Goal: Find specific page/section: Find specific page/section

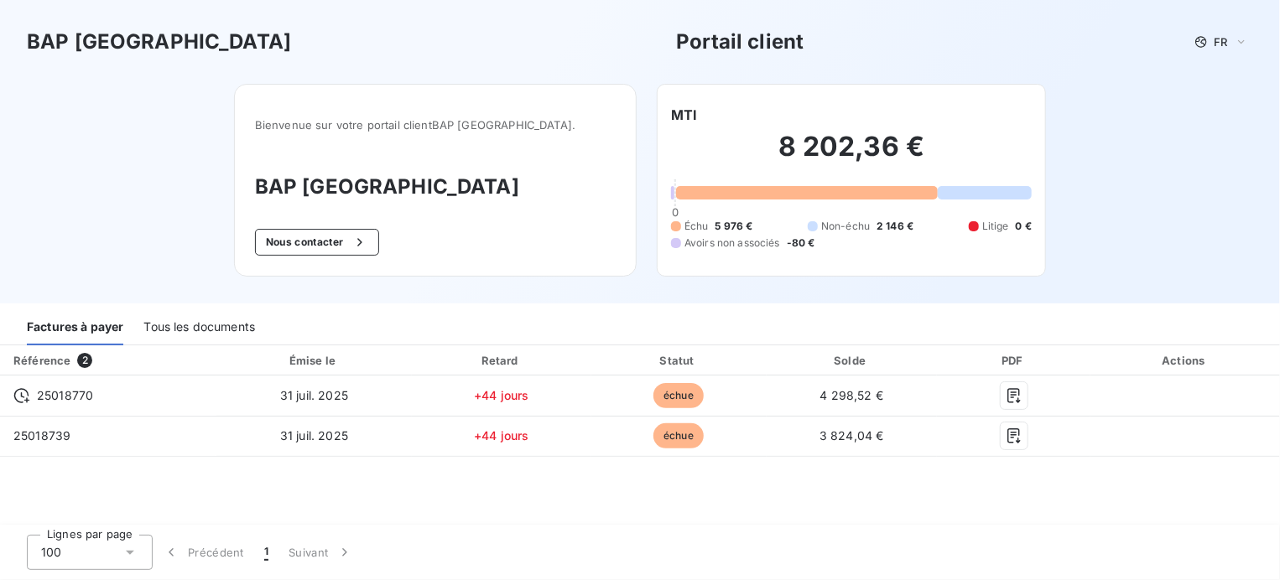
click at [774, 207] on div "8 202,36 € 0 Échu 5 976 € Non-échu 2 146 € Litige 0 € Avoirs non associés -80 €" at bounding box center [851, 190] width 361 height 131
click at [177, 330] on div "Tous les documents" at bounding box center [199, 327] width 112 height 35
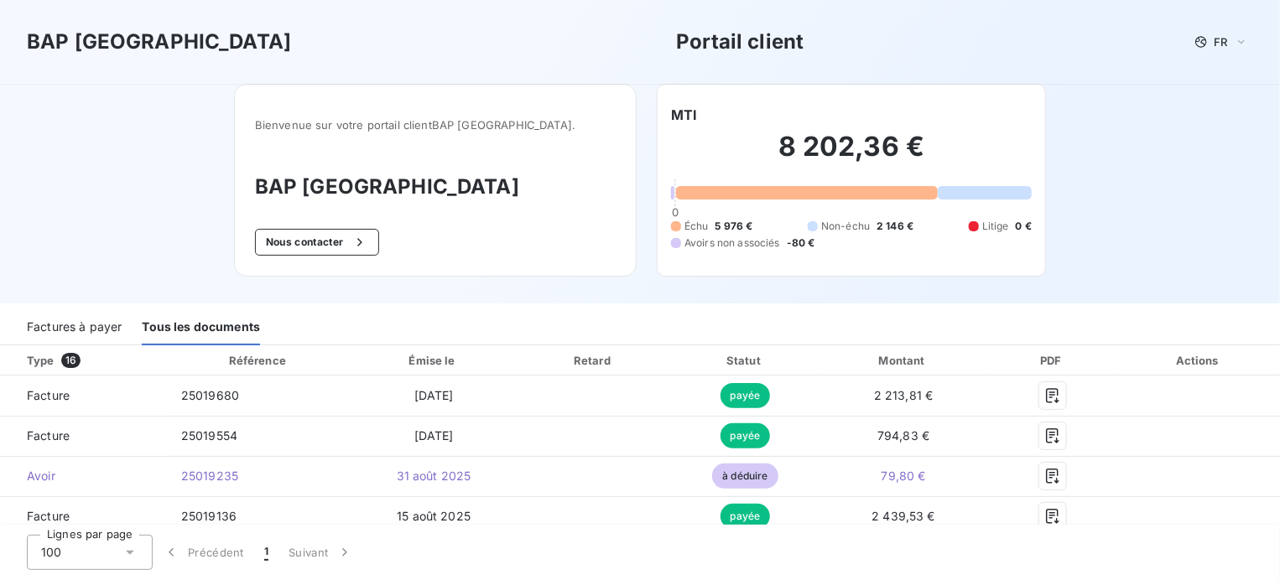
scroll to position [160, 0]
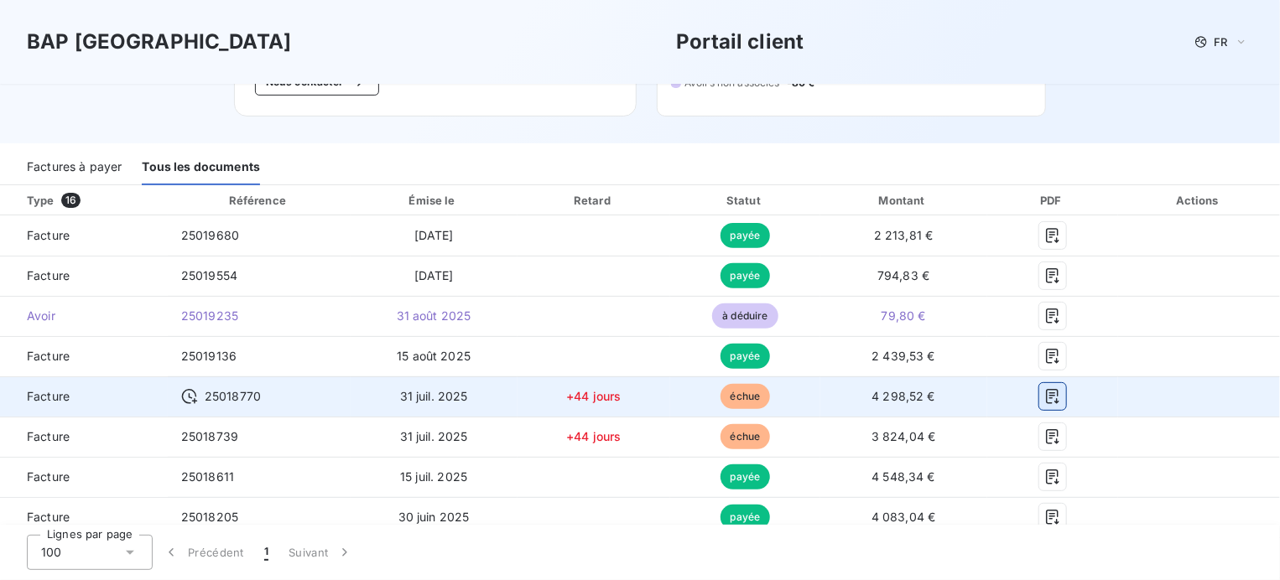
click at [1044, 398] on icon "button" at bounding box center [1052, 396] width 17 height 17
click at [1044, 394] on icon "button" at bounding box center [1052, 396] width 17 height 17
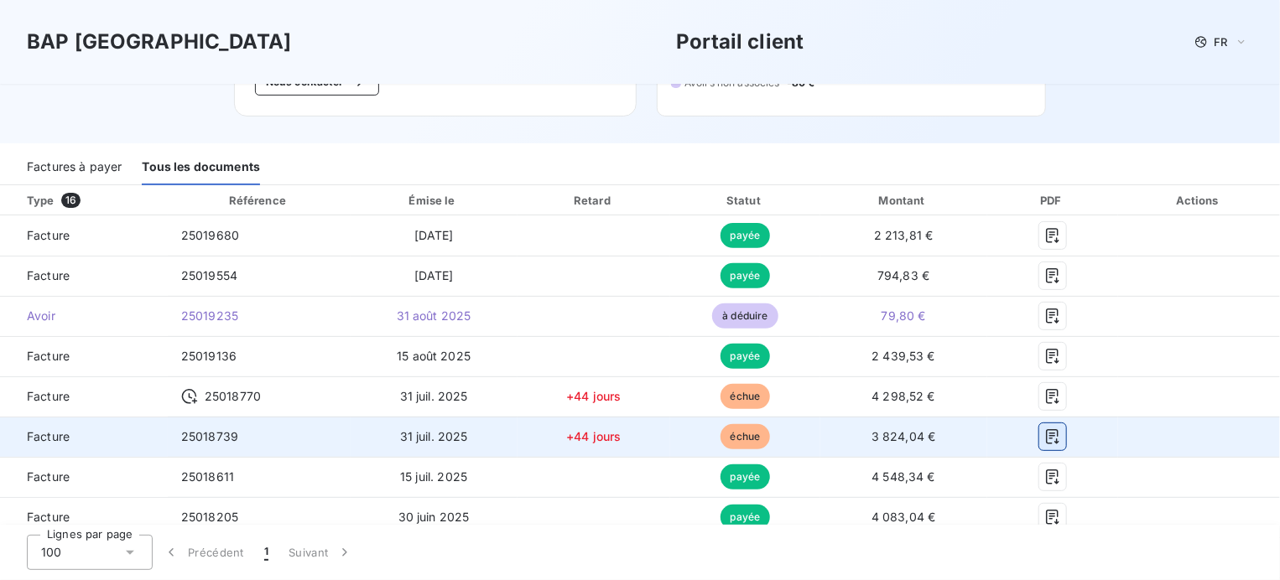
click at [1044, 440] on icon "button" at bounding box center [1052, 437] width 17 height 17
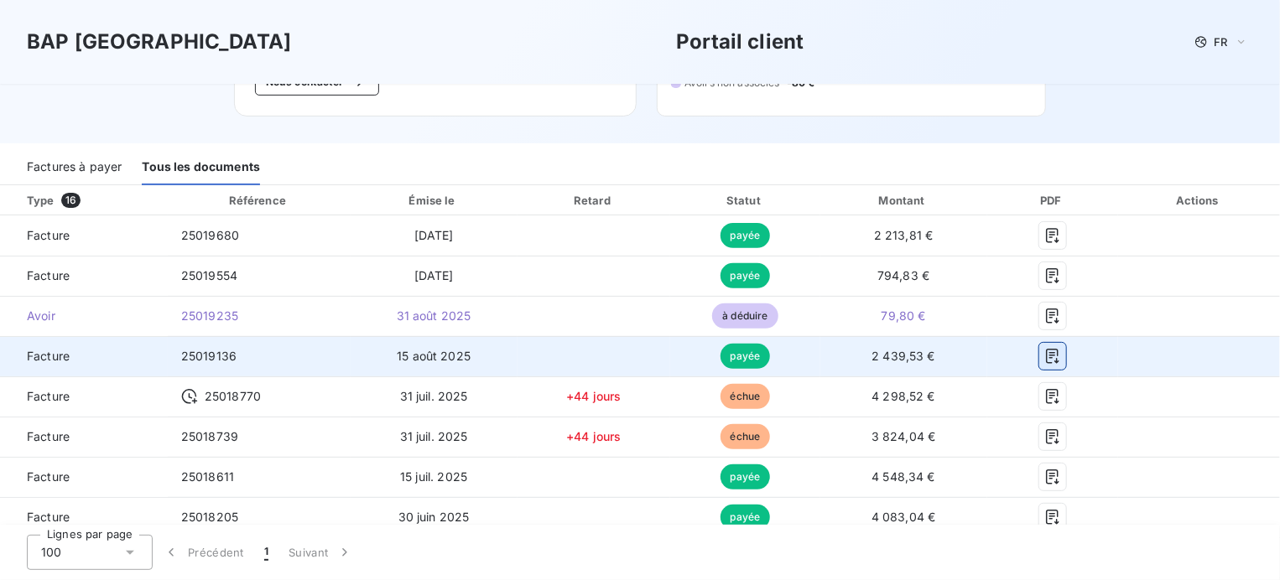
click at [1050, 352] on button "button" at bounding box center [1052, 356] width 27 height 27
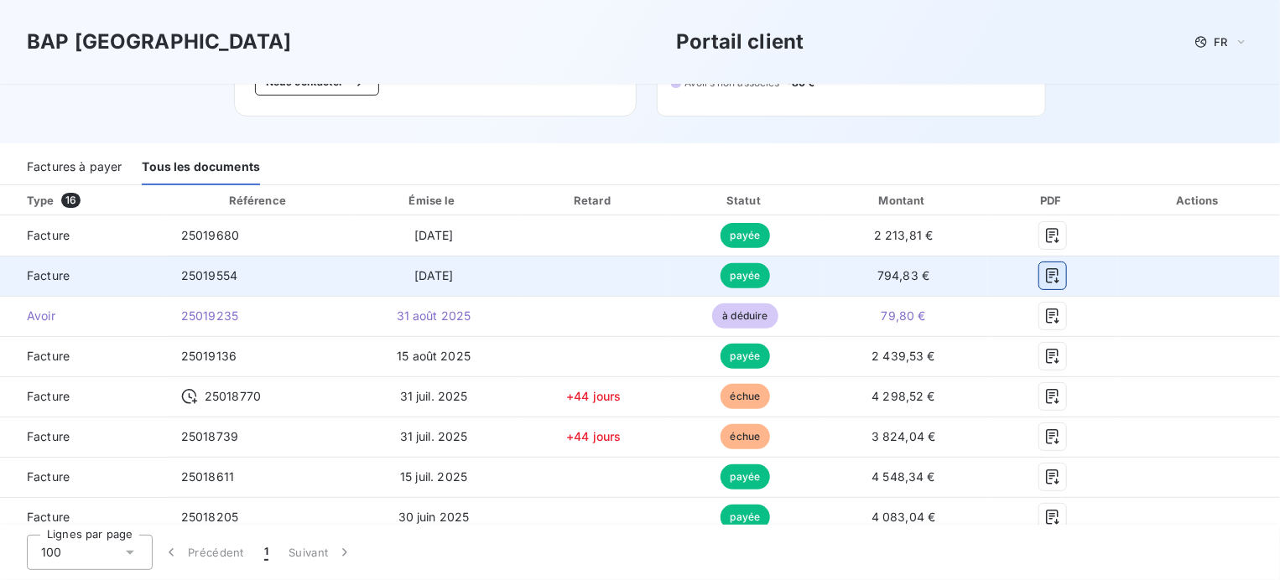
click at [1049, 282] on icon "button" at bounding box center [1052, 276] width 17 height 17
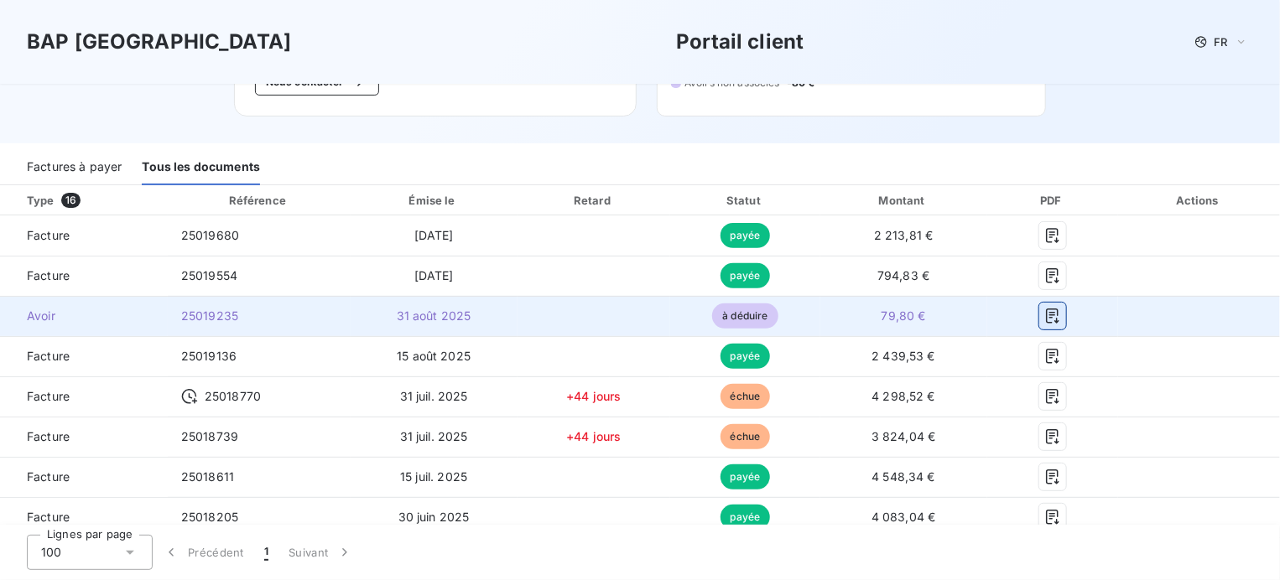
click at [1047, 321] on icon "button" at bounding box center [1052, 316] width 13 height 15
click at [1044, 321] on icon "button" at bounding box center [1052, 316] width 17 height 17
click at [1044, 317] on icon "button" at bounding box center [1052, 316] width 17 height 17
click at [1044, 318] on icon "button" at bounding box center [1052, 316] width 17 height 17
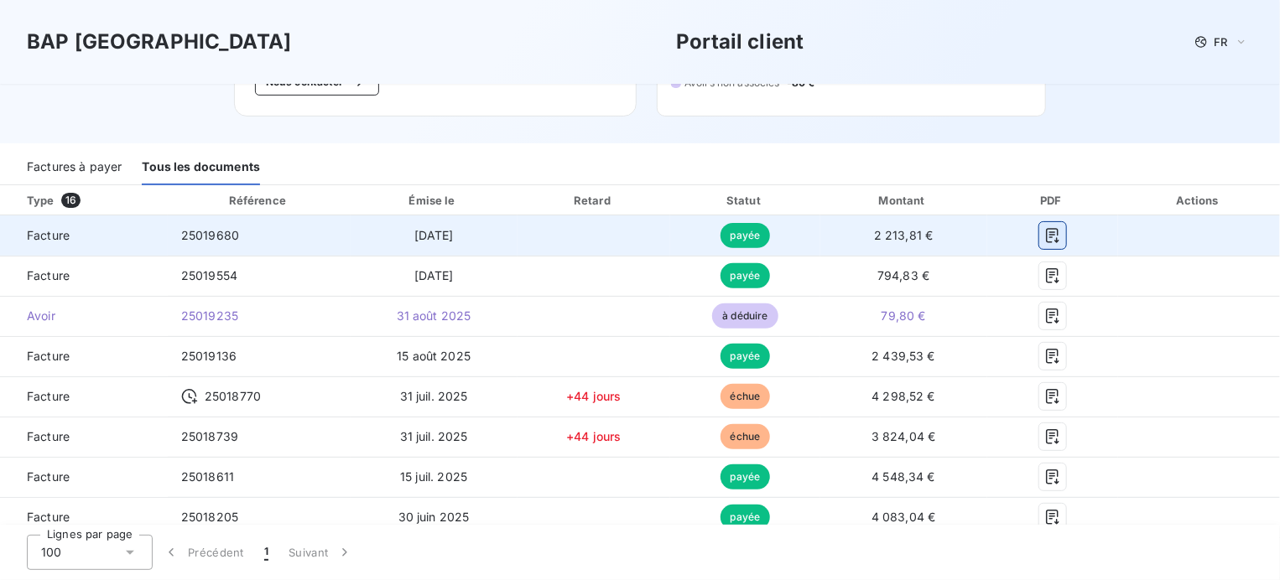
click at [1044, 237] on icon "button" at bounding box center [1052, 235] width 17 height 17
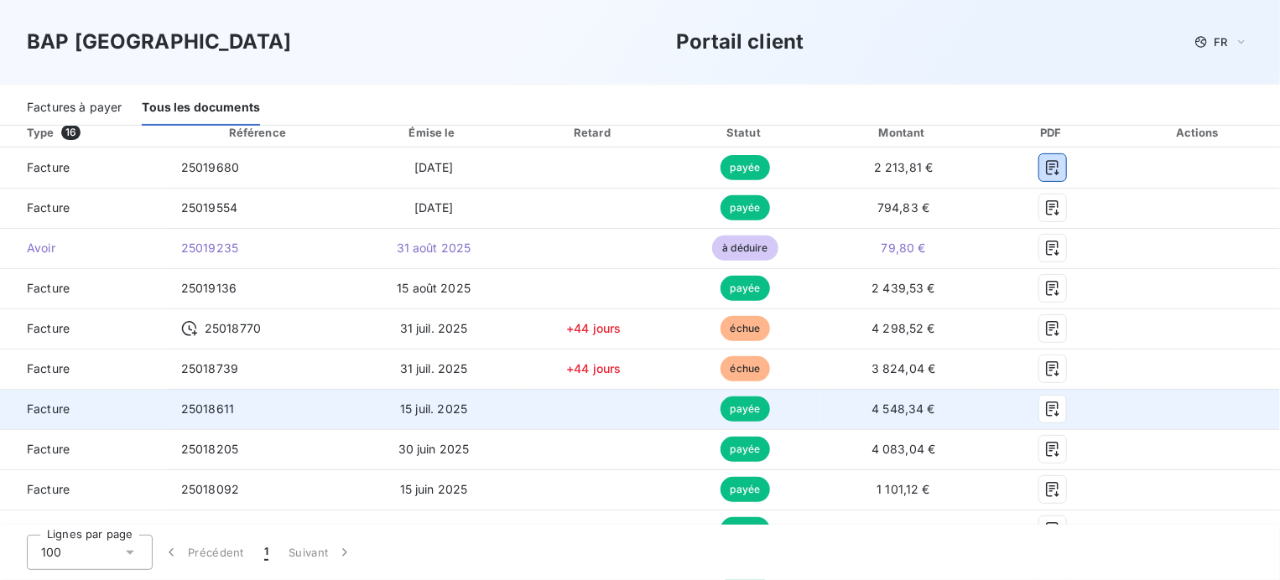
scroll to position [244, 0]
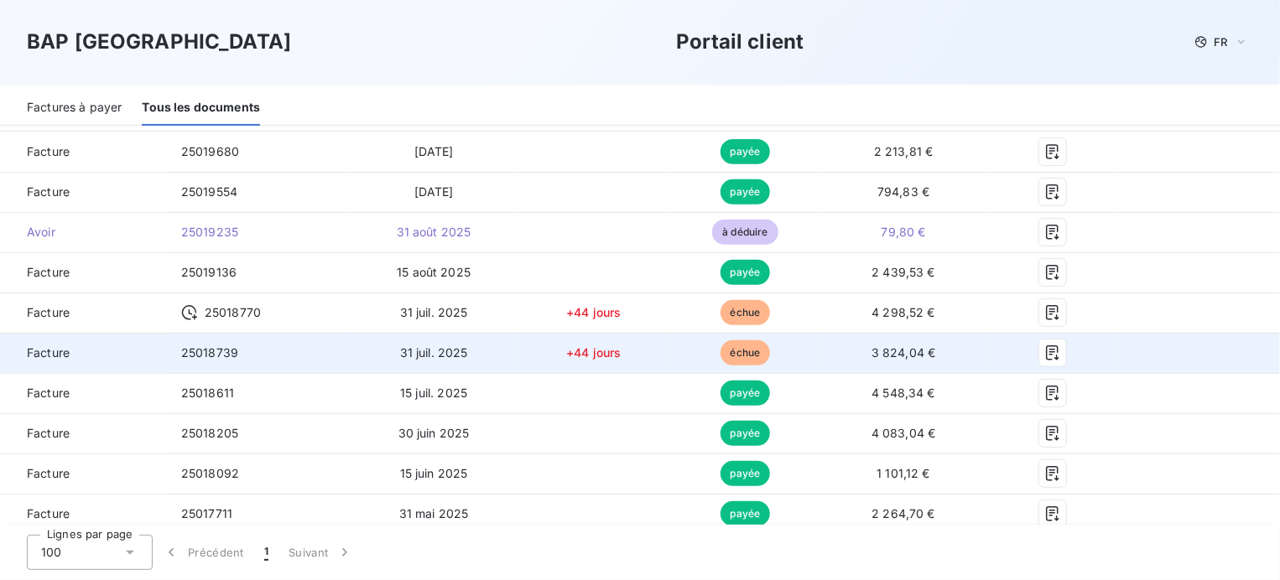
click at [778, 360] on td "échue" at bounding box center [744, 353] width 149 height 40
click at [1039, 352] on button "button" at bounding box center [1052, 353] width 27 height 27
